Goal: Answer question/provide support: Share knowledge or assist other users

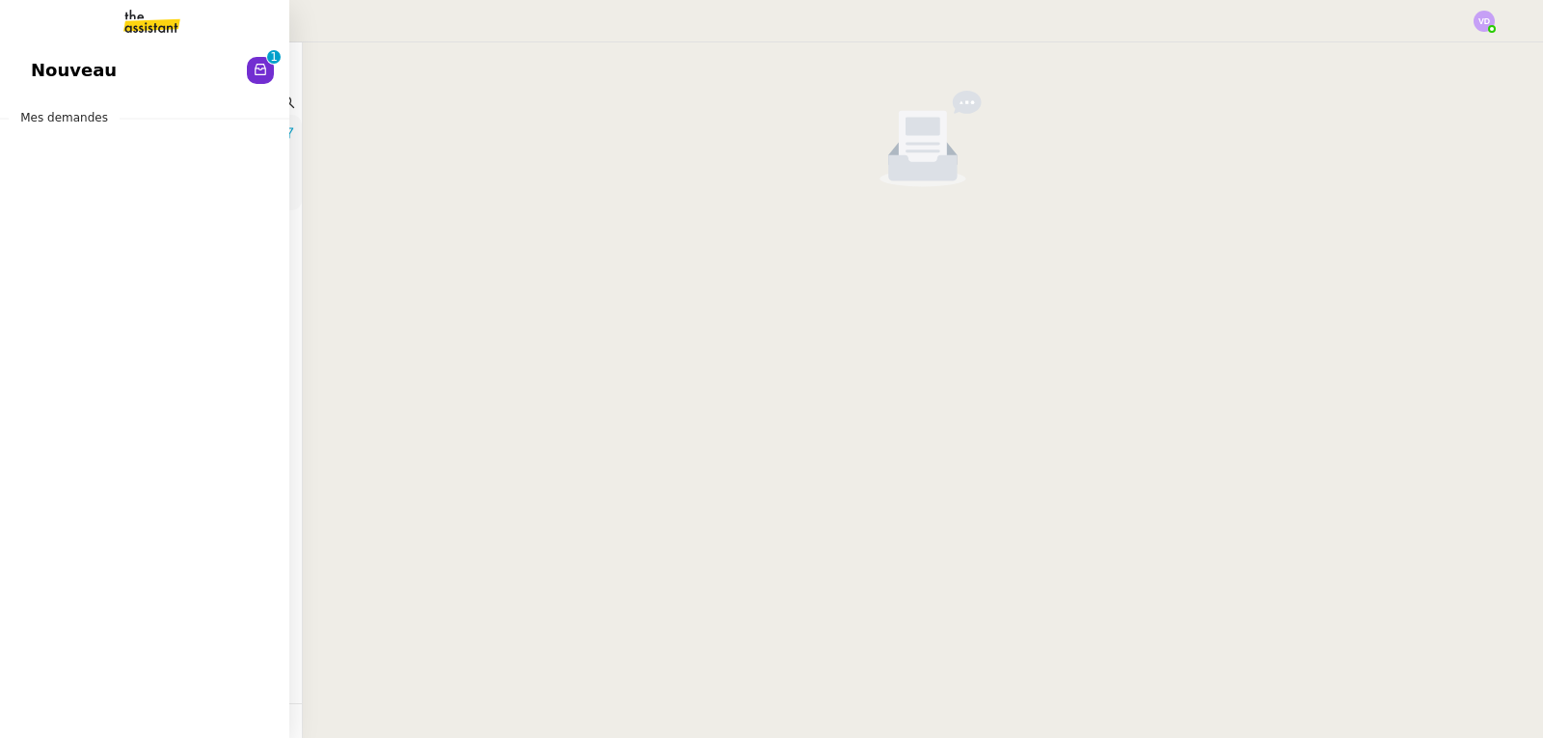
click at [68, 84] on span "Nouveau" at bounding box center [74, 70] width 86 height 29
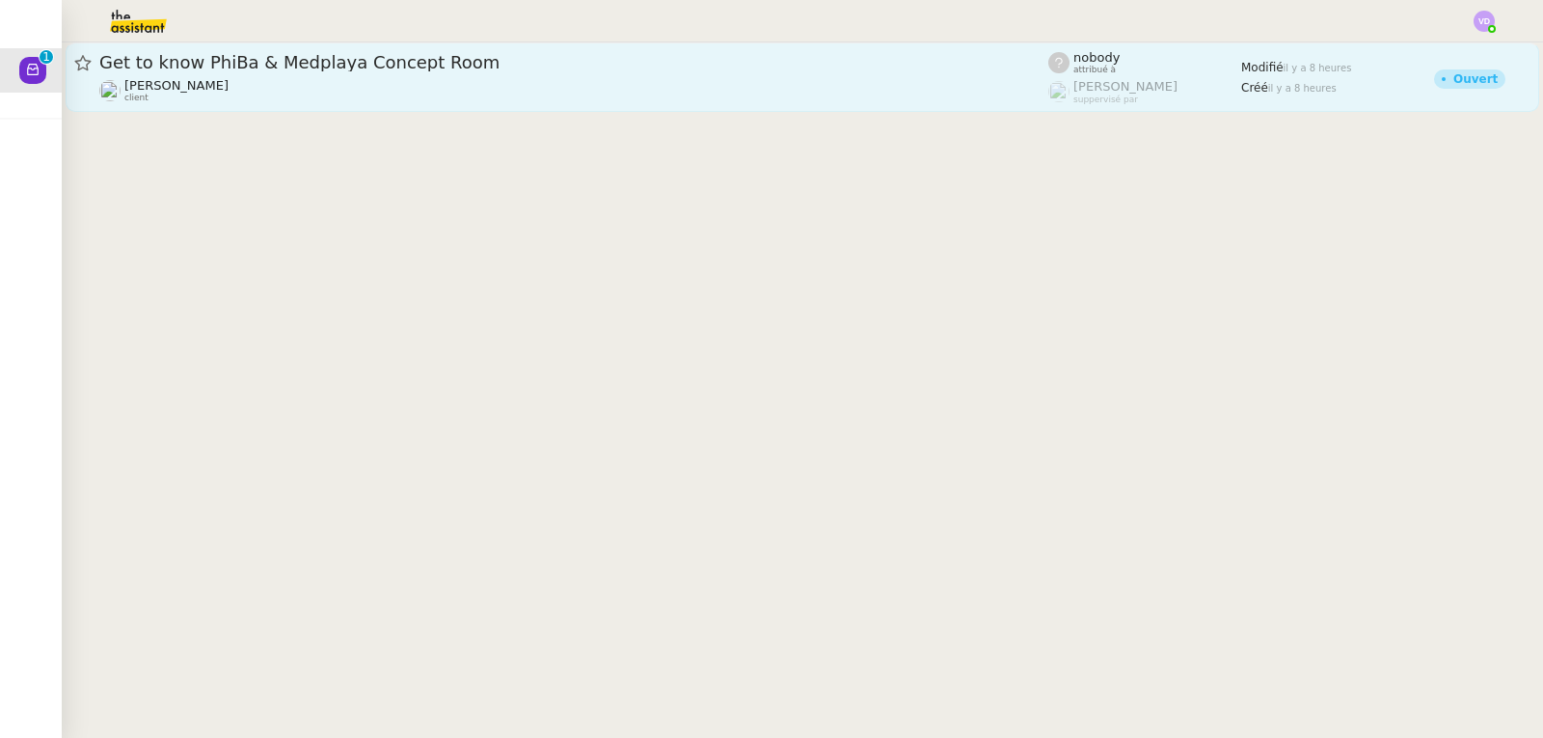
click at [462, 69] on span "Get to know PhiBa & Medplaya Concept Room" at bounding box center [573, 62] width 949 height 17
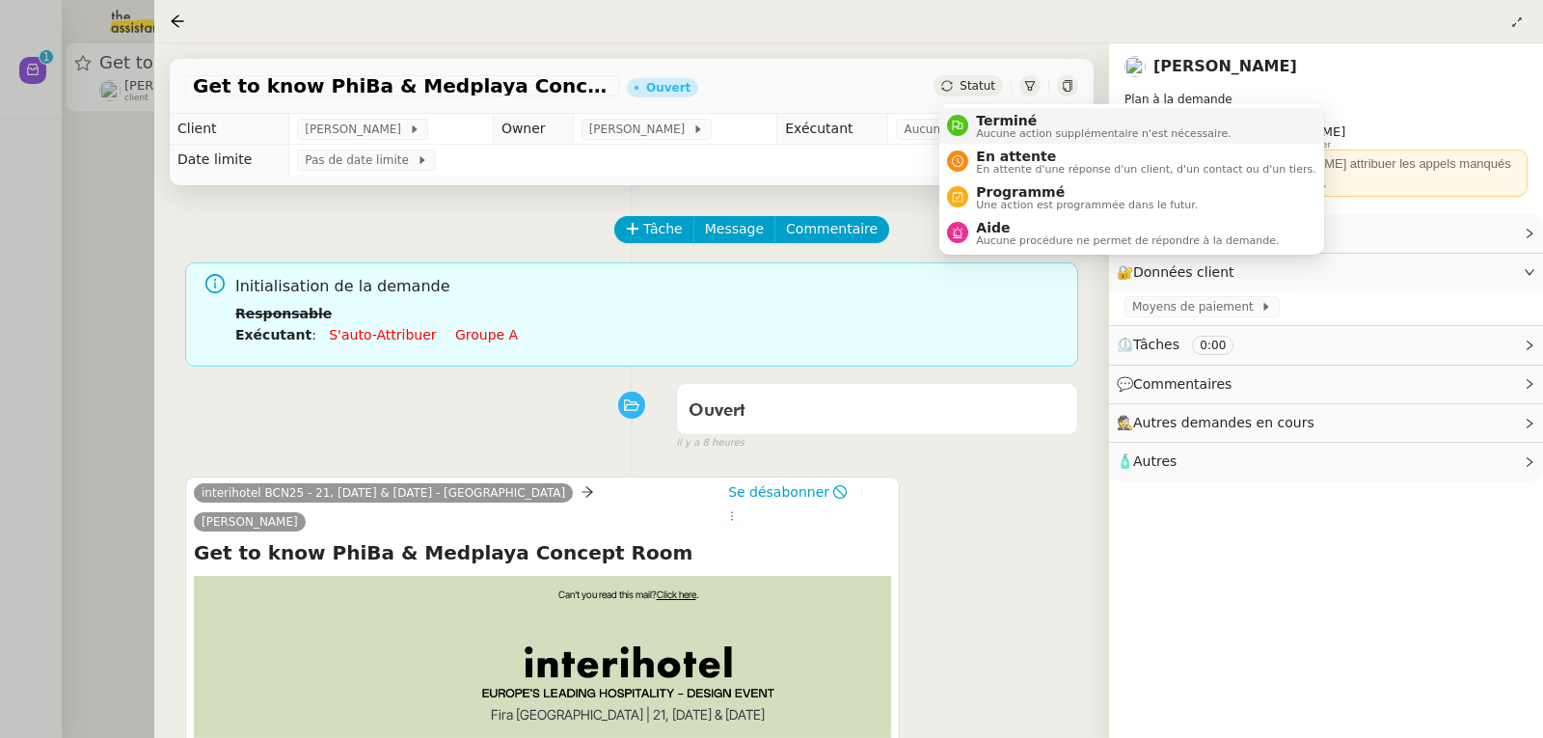
click at [986, 130] on span "Aucune action supplémentaire n'est nécessaire." at bounding box center [1103, 133] width 255 height 11
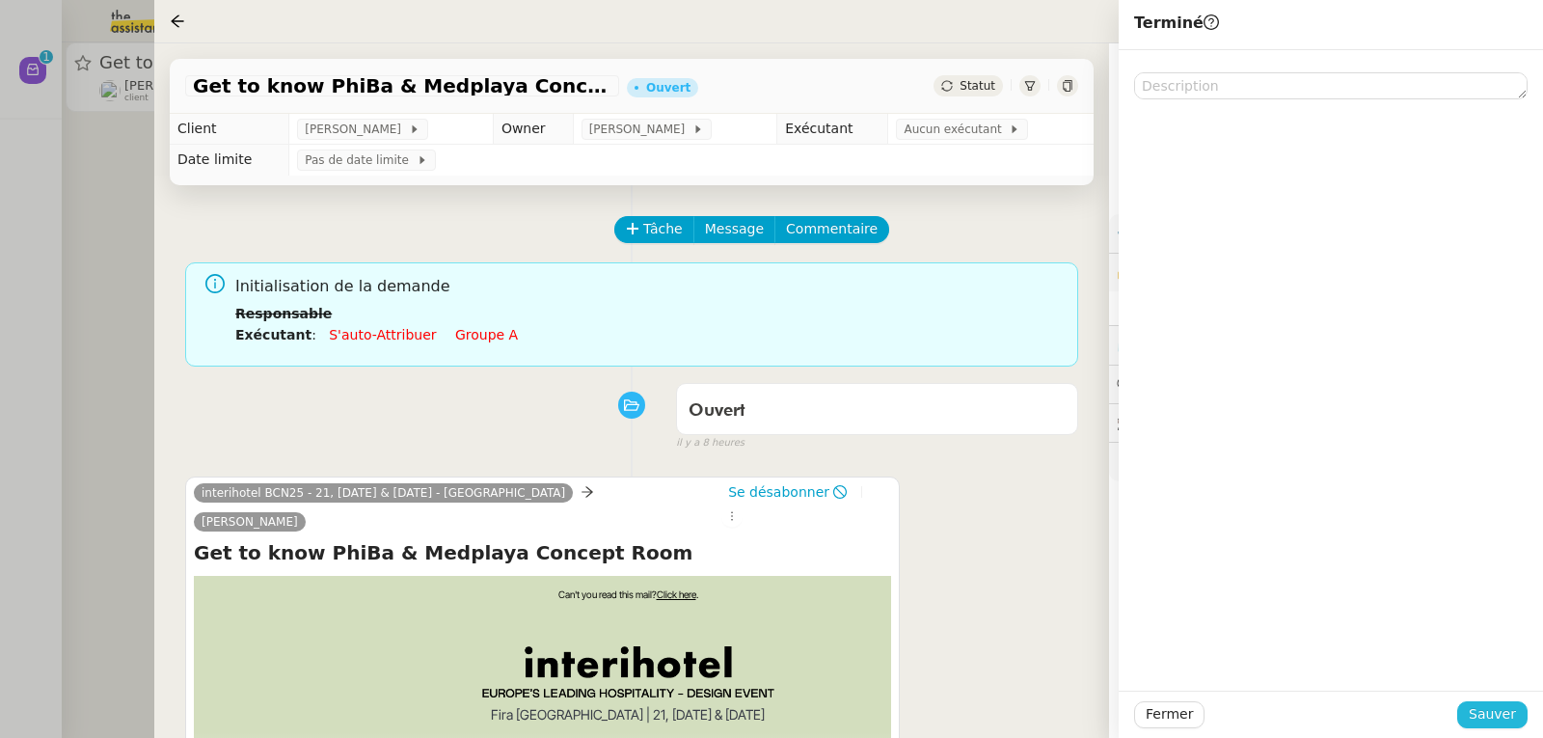
click at [1513, 718] on span "Sauver" at bounding box center [1492, 714] width 47 height 22
